Goal: Information Seeking & Learning: Learn about a topic

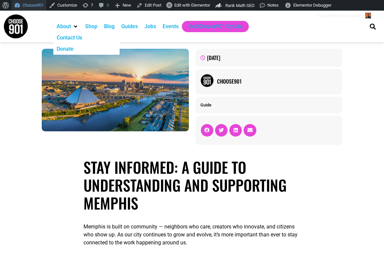
click at [30, 7] on link "Choose901" at bounding box center [29, 5] width 35 height 11
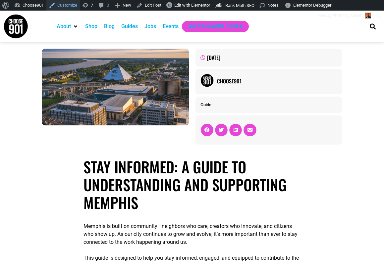
click at [71, 3] on link "Customize" at bounding box center [62, 5] width 33 height 11
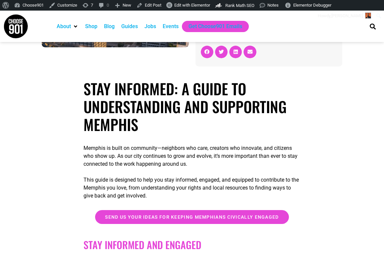
scroll to position [79, 0]
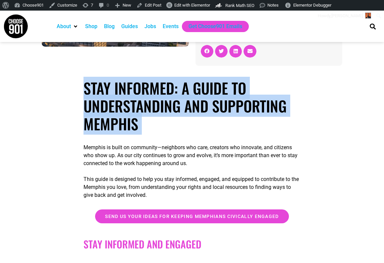
drag, startPoint x: 163, startPoint y: 134, endPoint x: 82, endPoint y: 82, distance: 96.0
copy div "Stay Informed: A Guide to Understanding and Supporting Memphis"
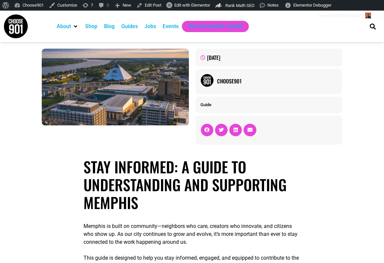
scroll to position [0, 0]
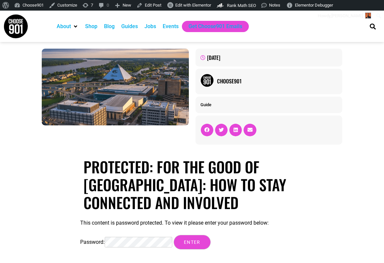
click at [193, 242] on input "Enter" at bounding box center [192, 242] width 37 height 15
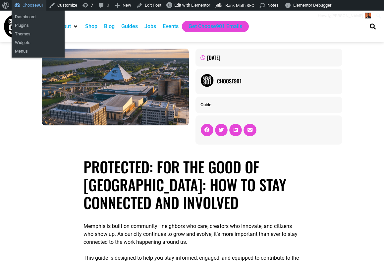
click at [32, 7] on link "Choose901" at bounding box center [29, 5] width 35 height 11
